Goal: Find specific page/section: Find specific page/section

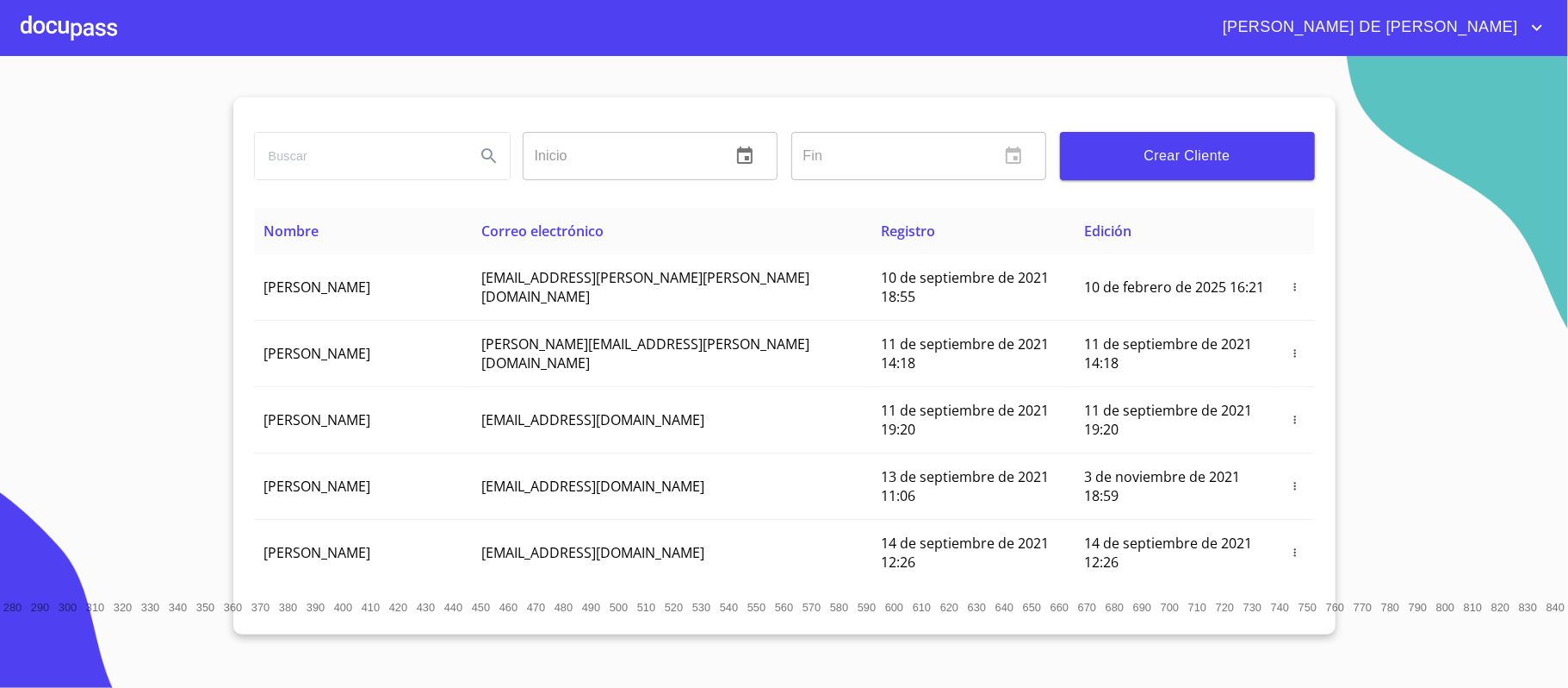
click at [439, 169] on input "search" at bounding box center [358, 157] width 207 height 47
click at [491, 156] on icon "Search" at bounding box center [489, 156] width 15 height 15
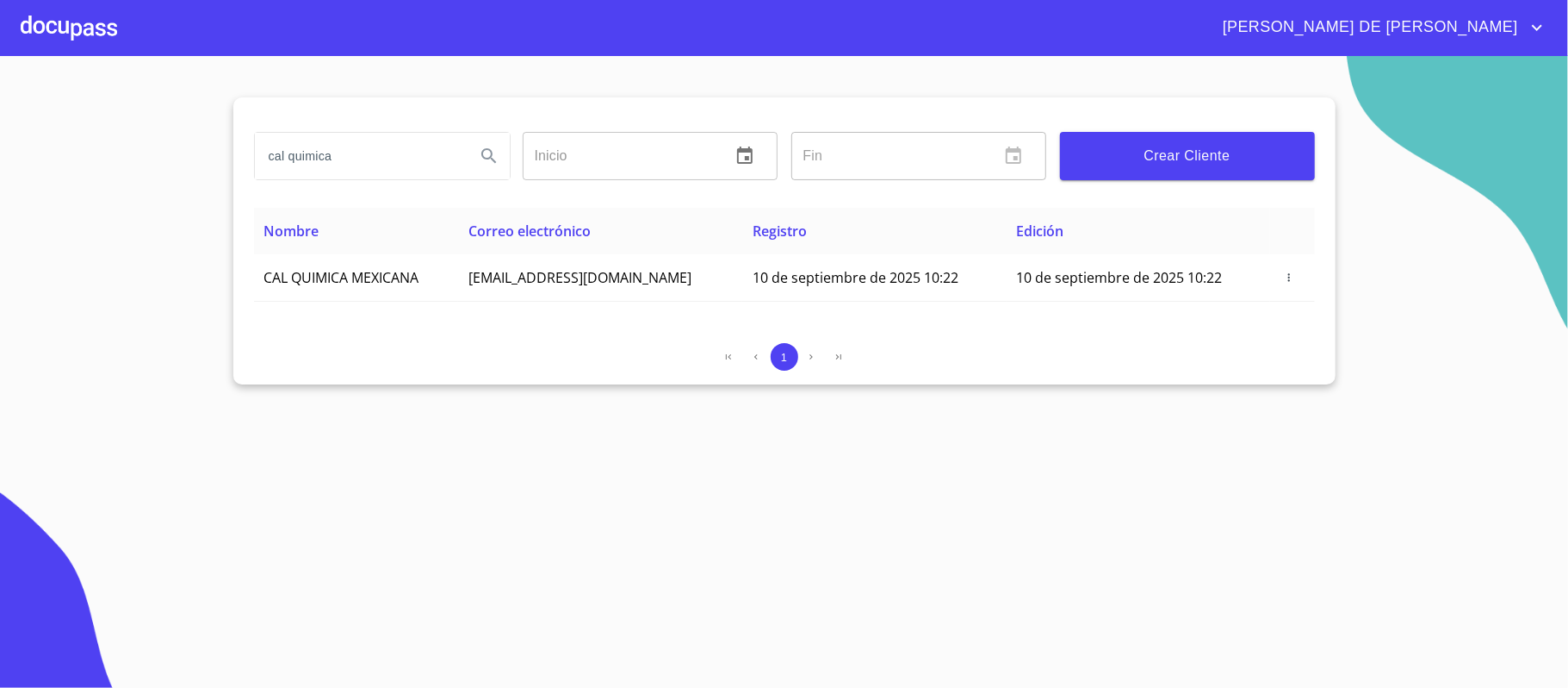
drag, startPoint x: 366, startPoint y: 145, endPoint x: 226, endPoint y: 144, distance: 140.0
click at [218, 143] on section "cal quimica Inicio ​ Fin ​ Crear Cliente Nombre Correo electrónico Registro Edi…" at bounding box center [784, 372] width 1568 height 632
type input "[PERSON_NAME]"
click at [46, 10] on div at bounding box center [68, 27] width 96 height 55
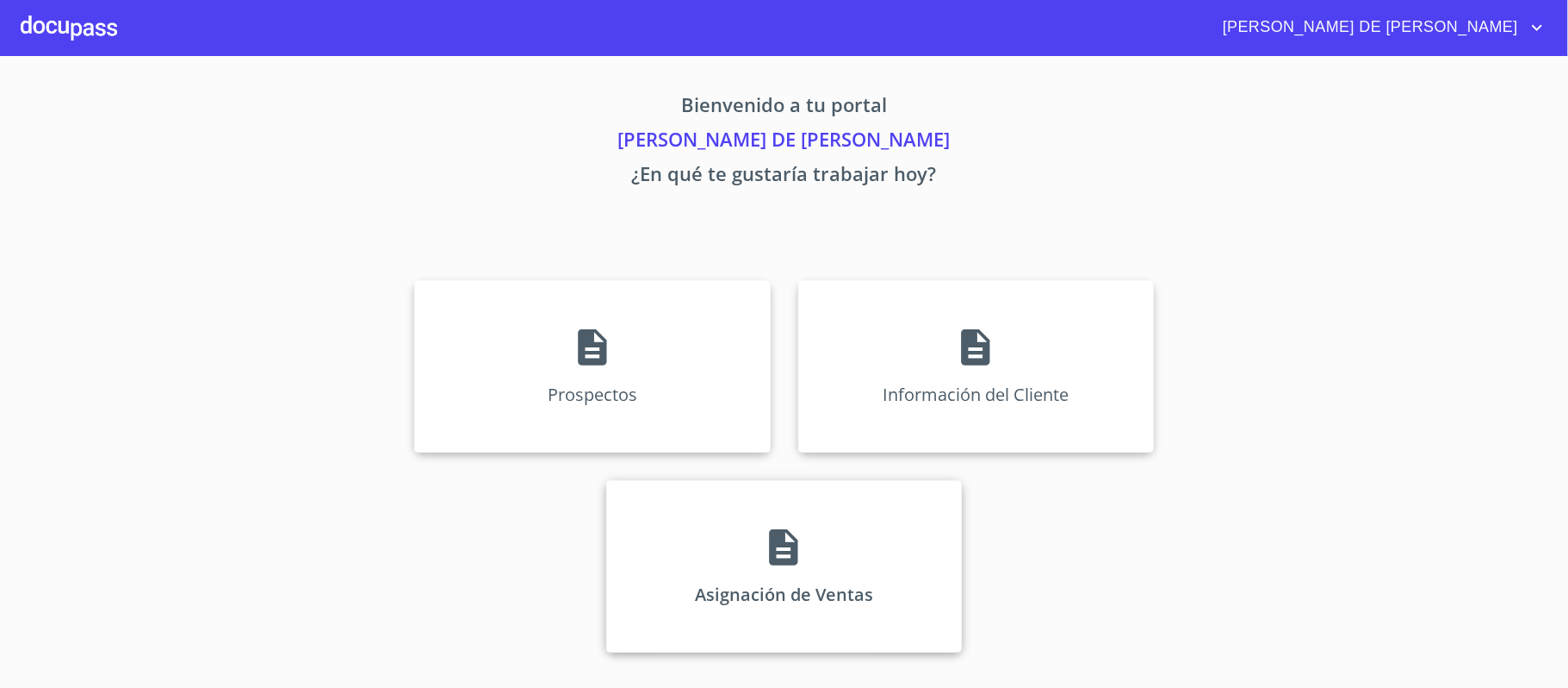
click at [741, 592] on p "Asignación de Ventas" at bounding box center [784, 593] width 178 height 23
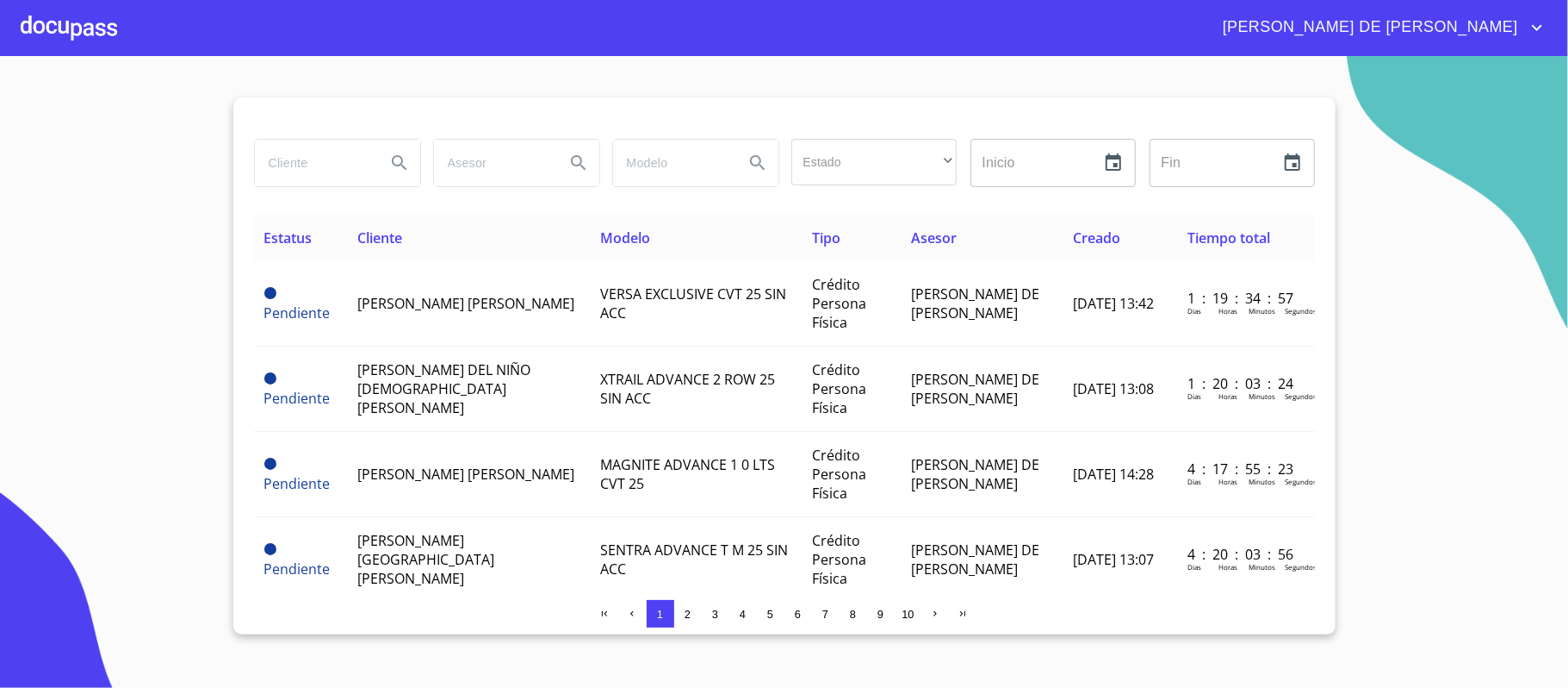
click at [286, 169] on input "search" at bounding box center [313, 163] width 117 height 47
type input "[PERSON_NAME]"
click at [392, 165] on icon "Search" at bounding box center [399, 163] width 21 height 21
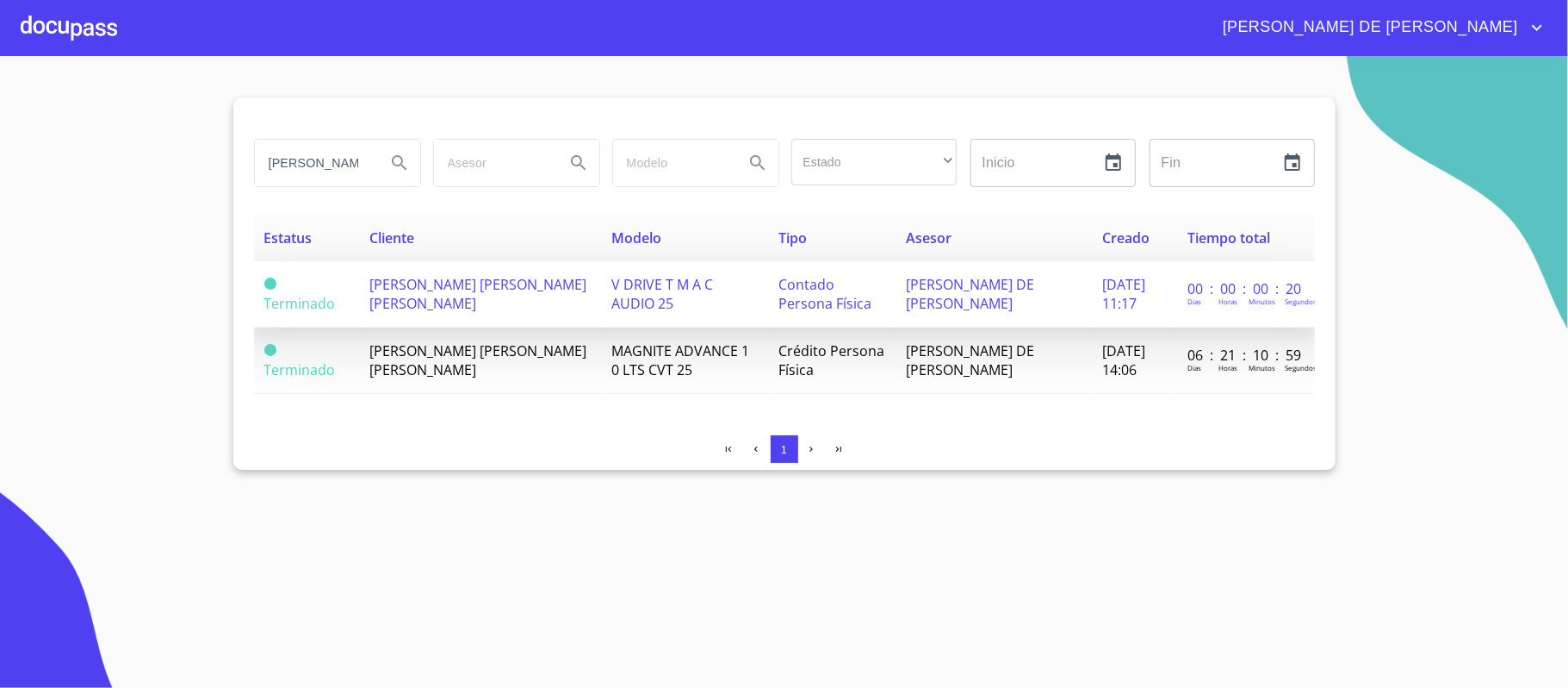
click at [437, 305] on span "[PERSON_NAME] [PERSON_NAME] [PERSON_NAME]" at bounding box center [478, 293] width 217 height 37
